Goal: Check status: Check status

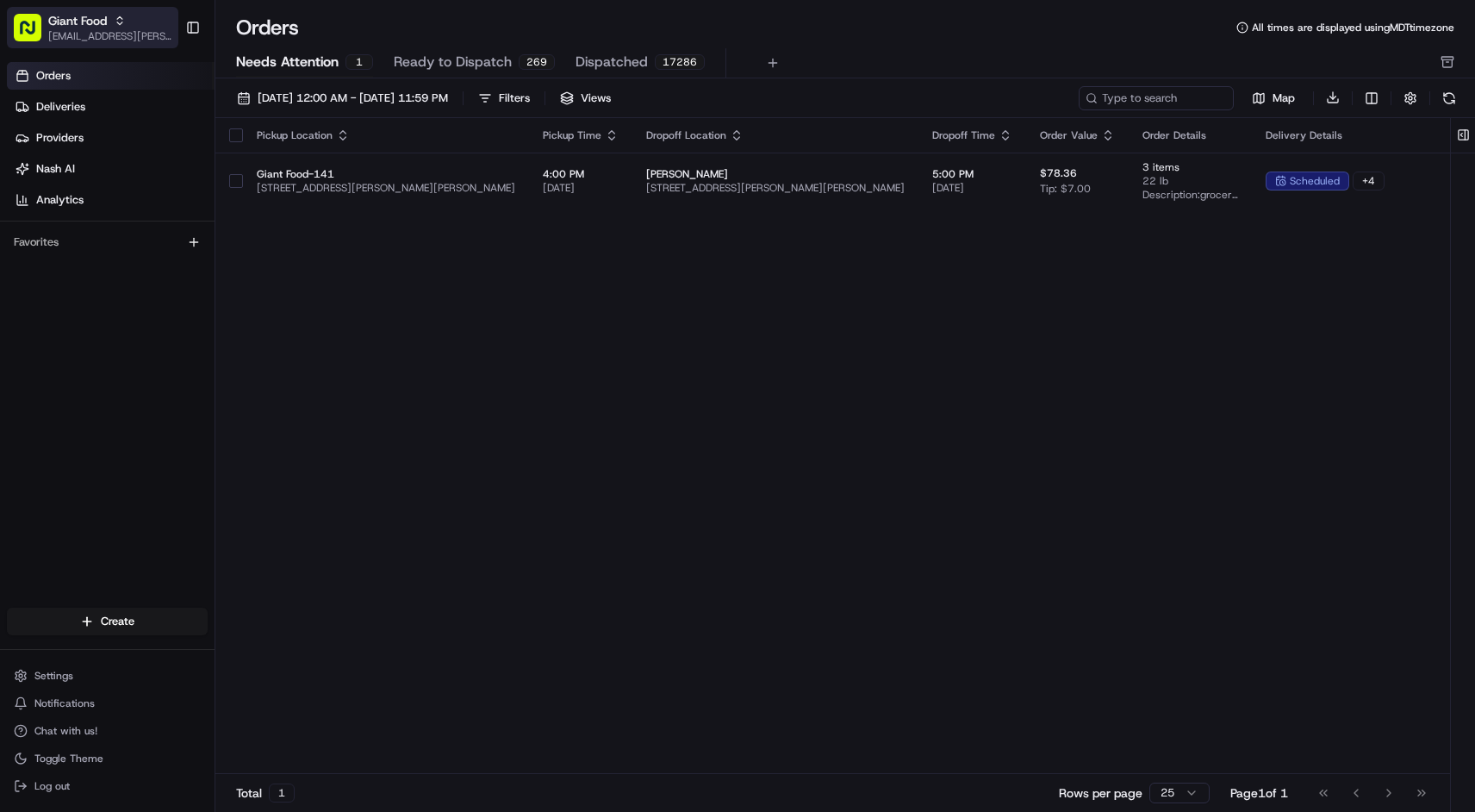
click at [116, 27] on div "Giant Food" at bounding box center [109, 21] width 123 height 17
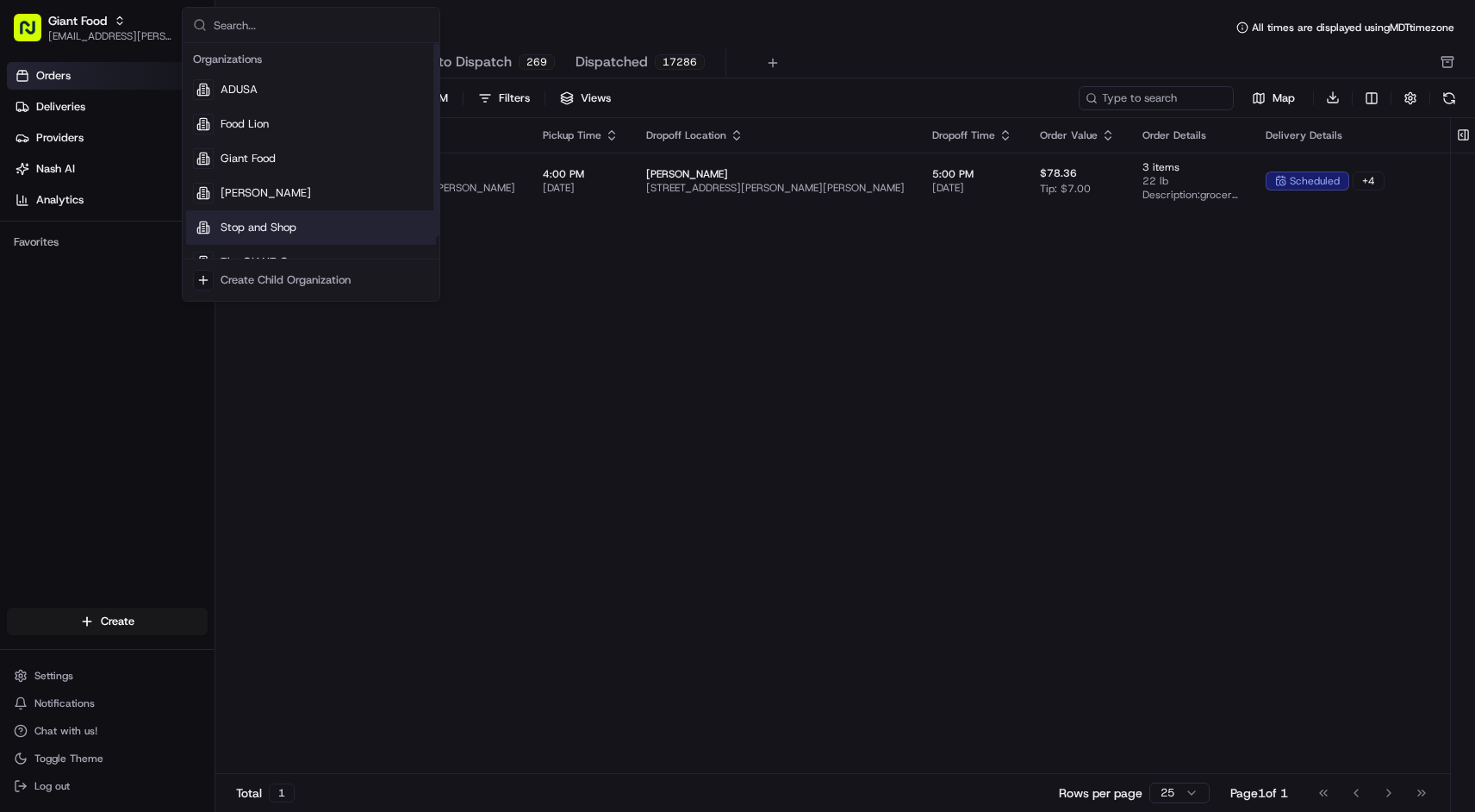
click at [231, 217] on div "Stop and Shop" at bounding box center [311, 227] width 250 height 34
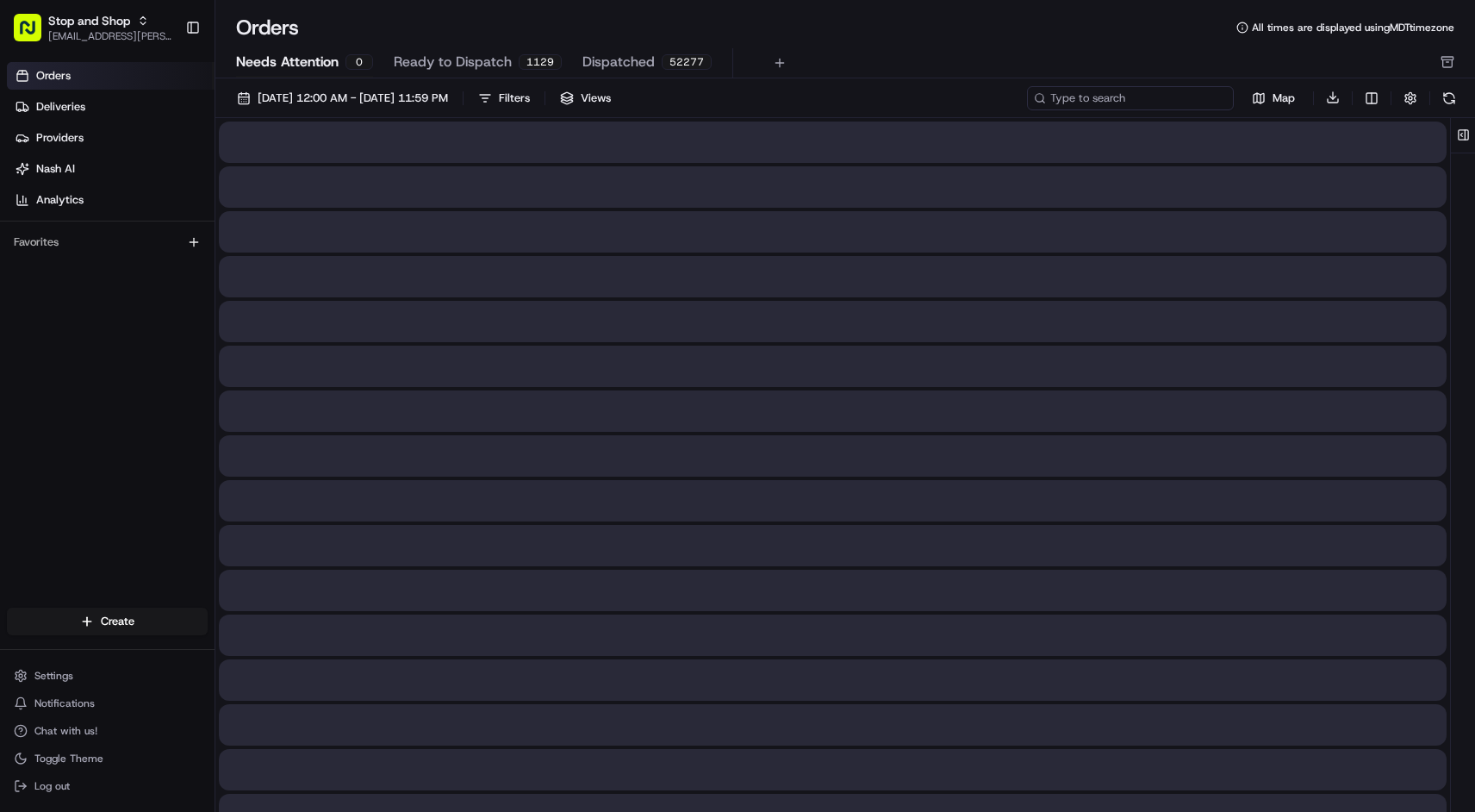
click at [1151, 93] on input at bounding box center [1130, 99] width 207 height 24
paste input
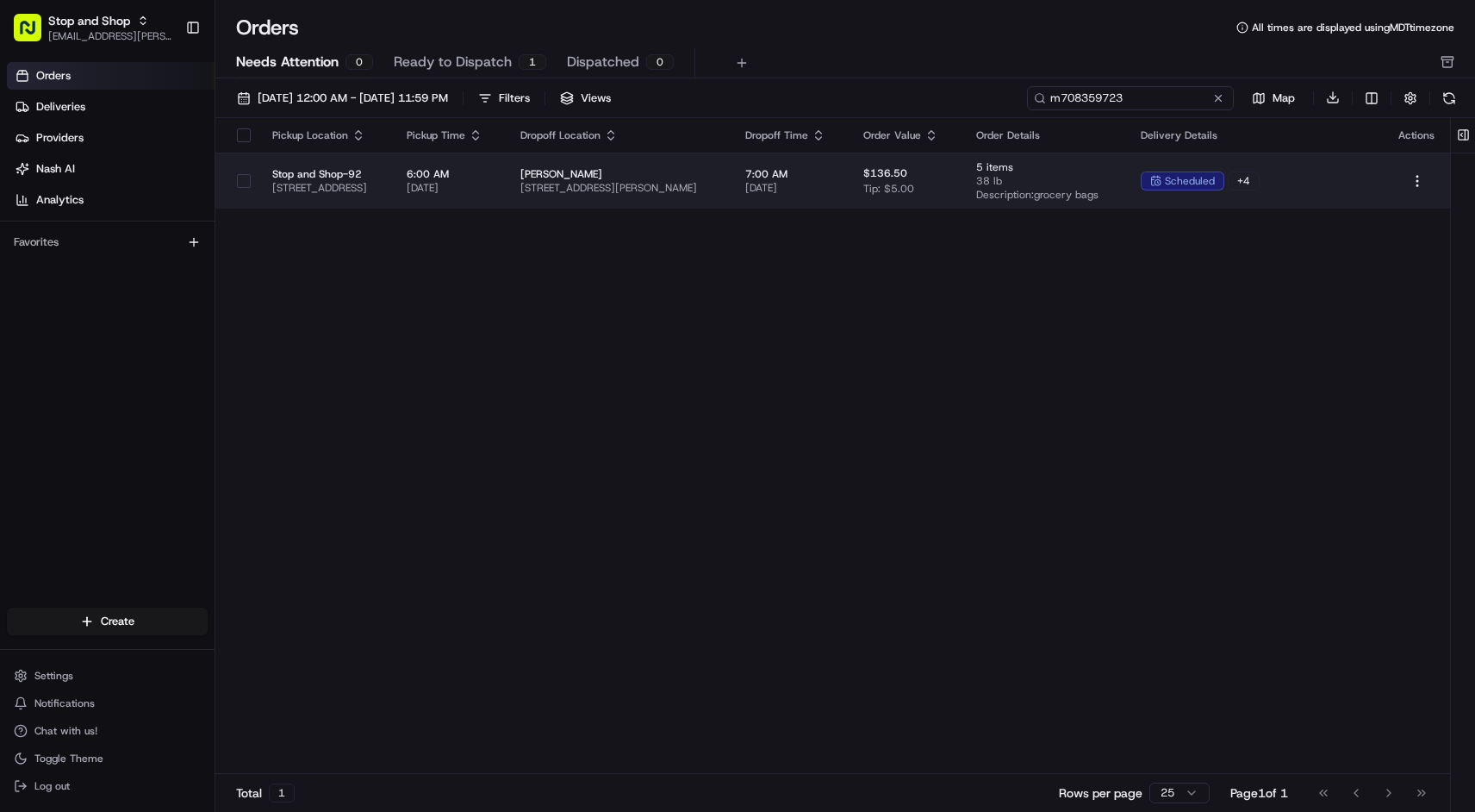
type input "m708359723"
click at [836, 171] on span "7:00 AM" at bounding box center [791, 174] width 91 height 14
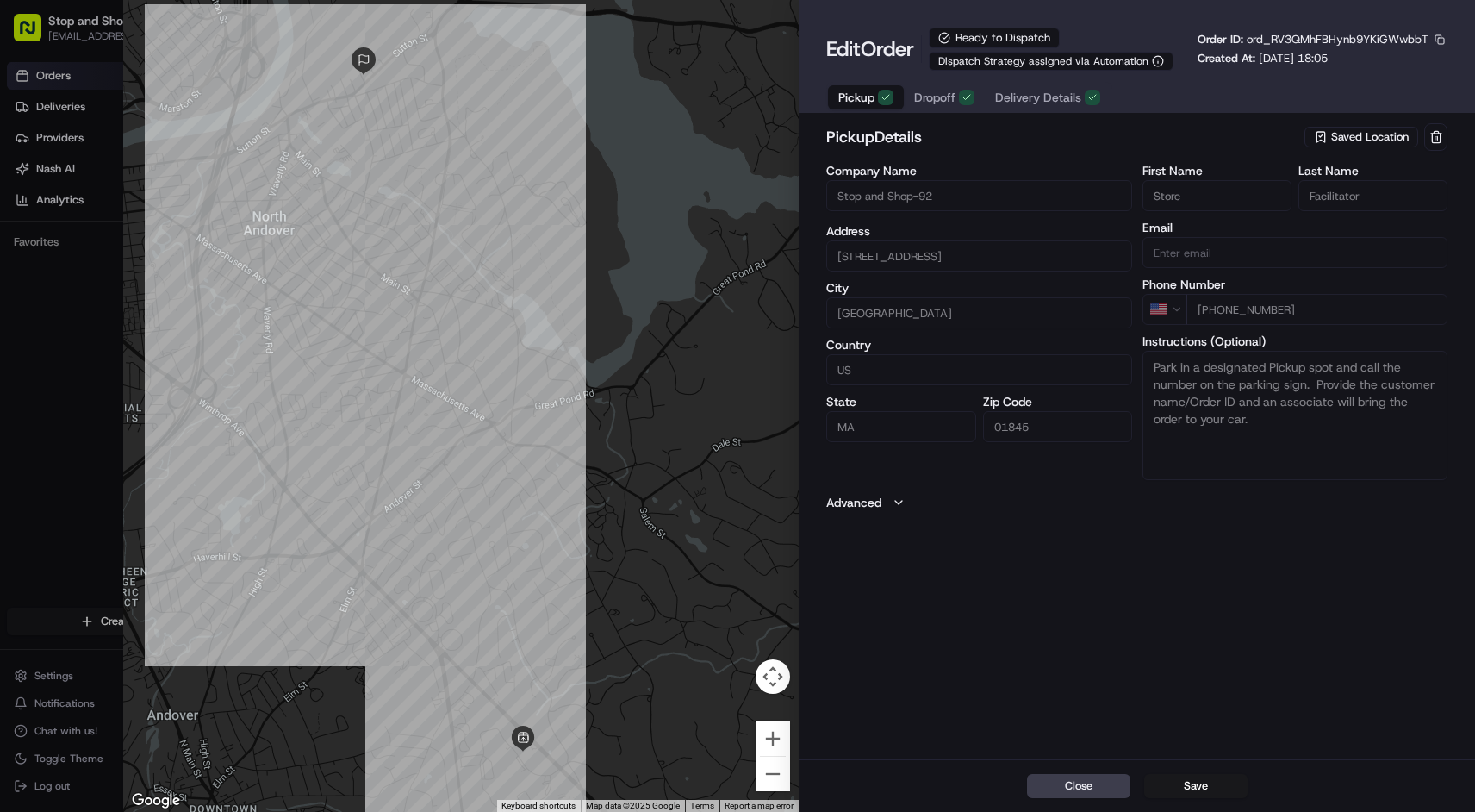
click at [945, 94] on span "Dropoff" at bounding box center [934, 98] width 41 height 17
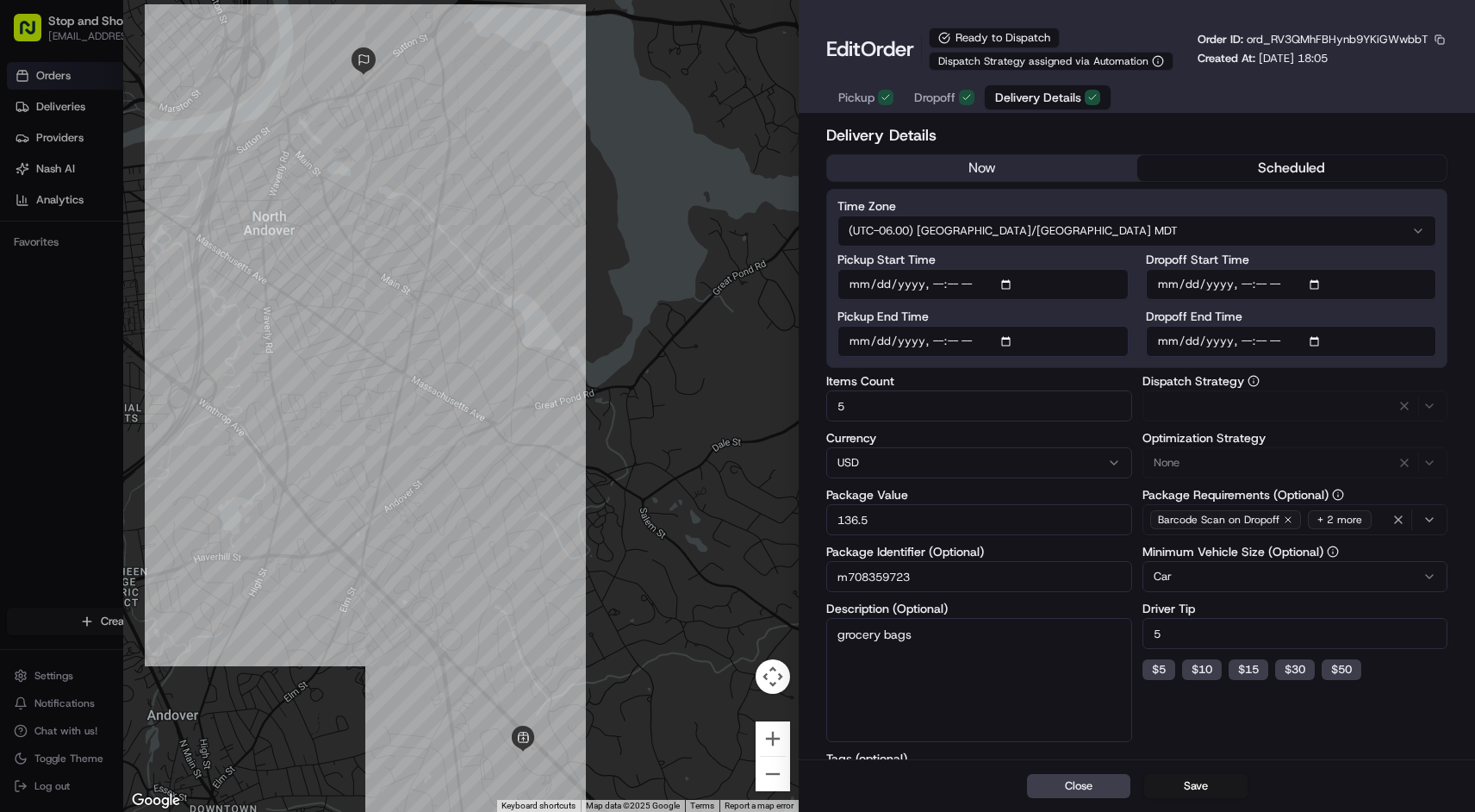
click at [1030, 99] on span "Delivery Details" at bounding box center [1038, 98] width 86 height 17
click at [1249, 172] on button "scheduled" at bounding box center [1292, 169] width 309 height 26
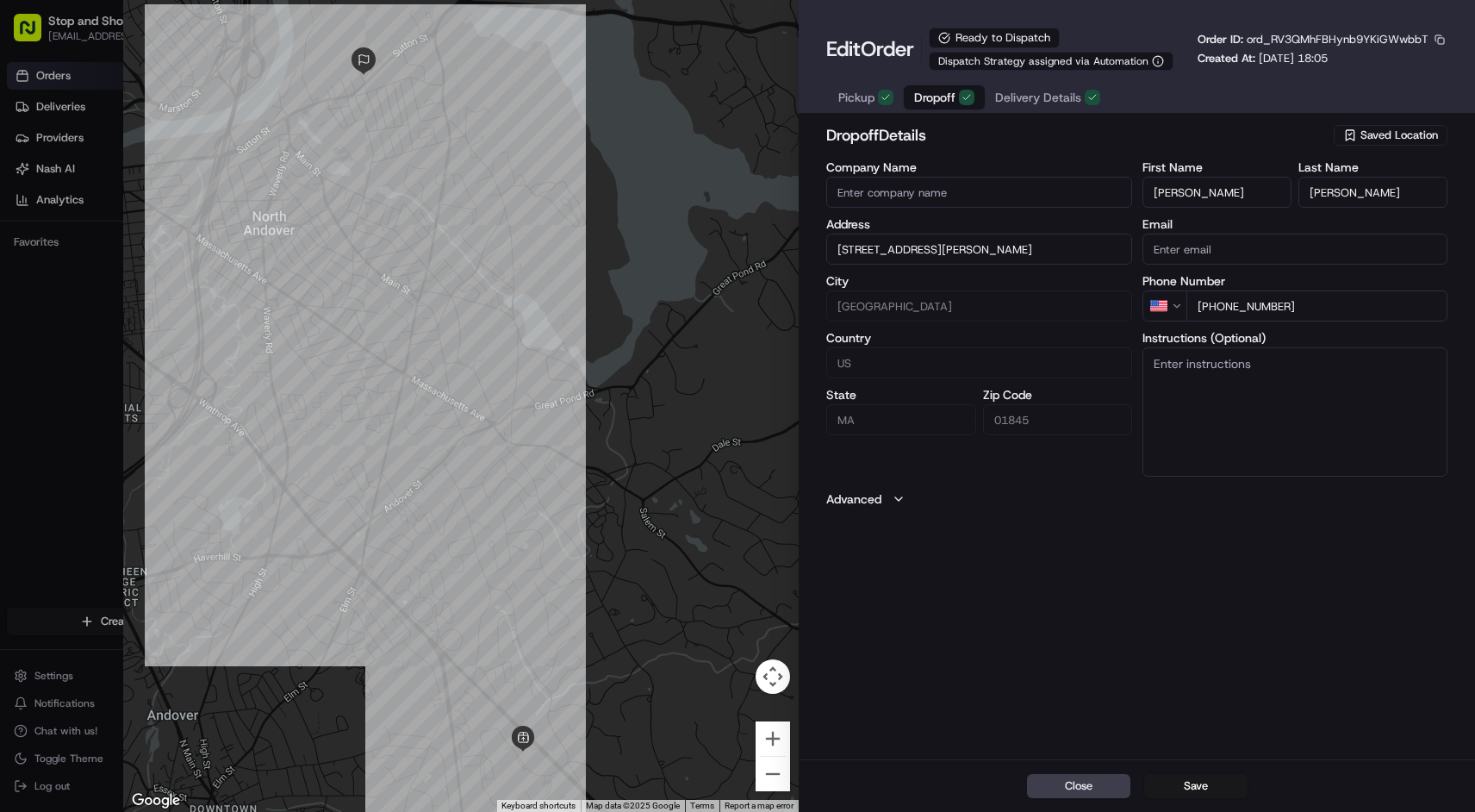
click at [931, 106] on span "Dropoff" at bounding box center [934, 98] width 41 height 17
click at [1073, 103] on span "Delivery Details" at bounding box center [1038, 98] width 86 height 17
